Goal: Task Accomplishment & Management: Use online tool/utility

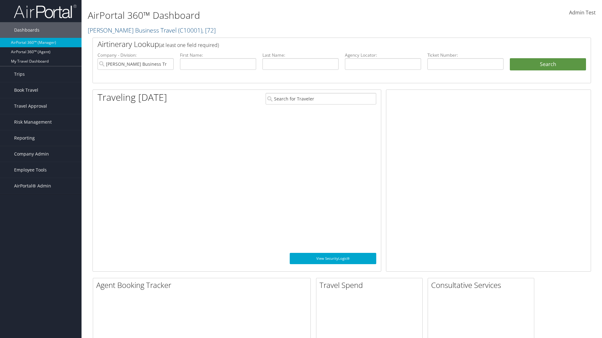
click at [41, 154] on span "Company Admin" at bounding box center [31, 154] width 35 height 16
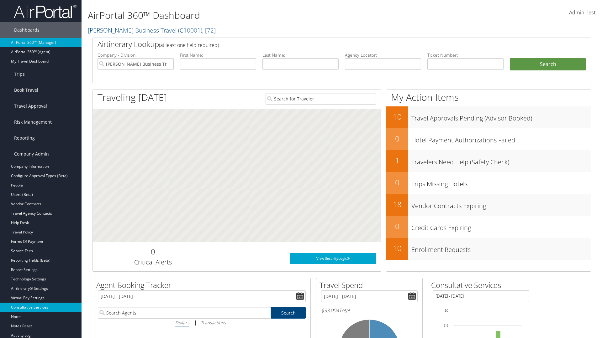
click at [41, 308] on link "Consultative Services" at bounding box center [40, 307] width 81 height 9
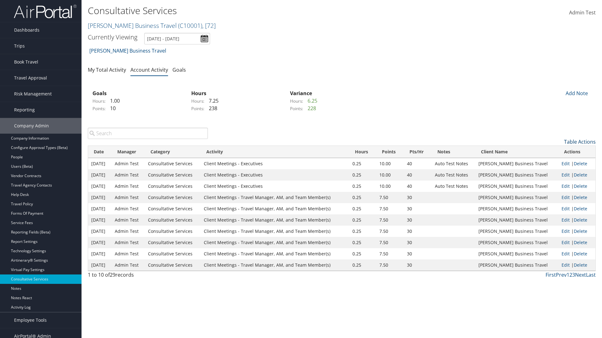
click at [579, 142] on link "Table Actions" at bounding box center [580, 141] width 32 height 7
click at [554, 152] on link "New Record" at bounding box center [554, 151] width 82 height 11
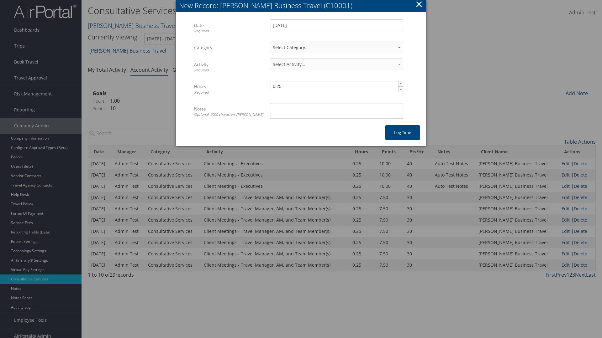
select select "2"
click at [336, 111] on textarea "Notes Optional. 2000 characters max." at bounding box center [336, 111] width 133 height 16
select select "239-1"
type textarea "Auto Test Notes"
click at [402, 133] on button "Log time" at bounding box center [402, 132] width 34 height 15
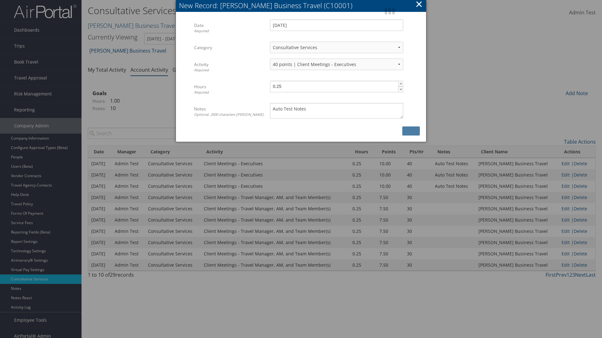
scroll to position [6, 0]
